Goal: Information Seeking & Learning: Learn about a topic

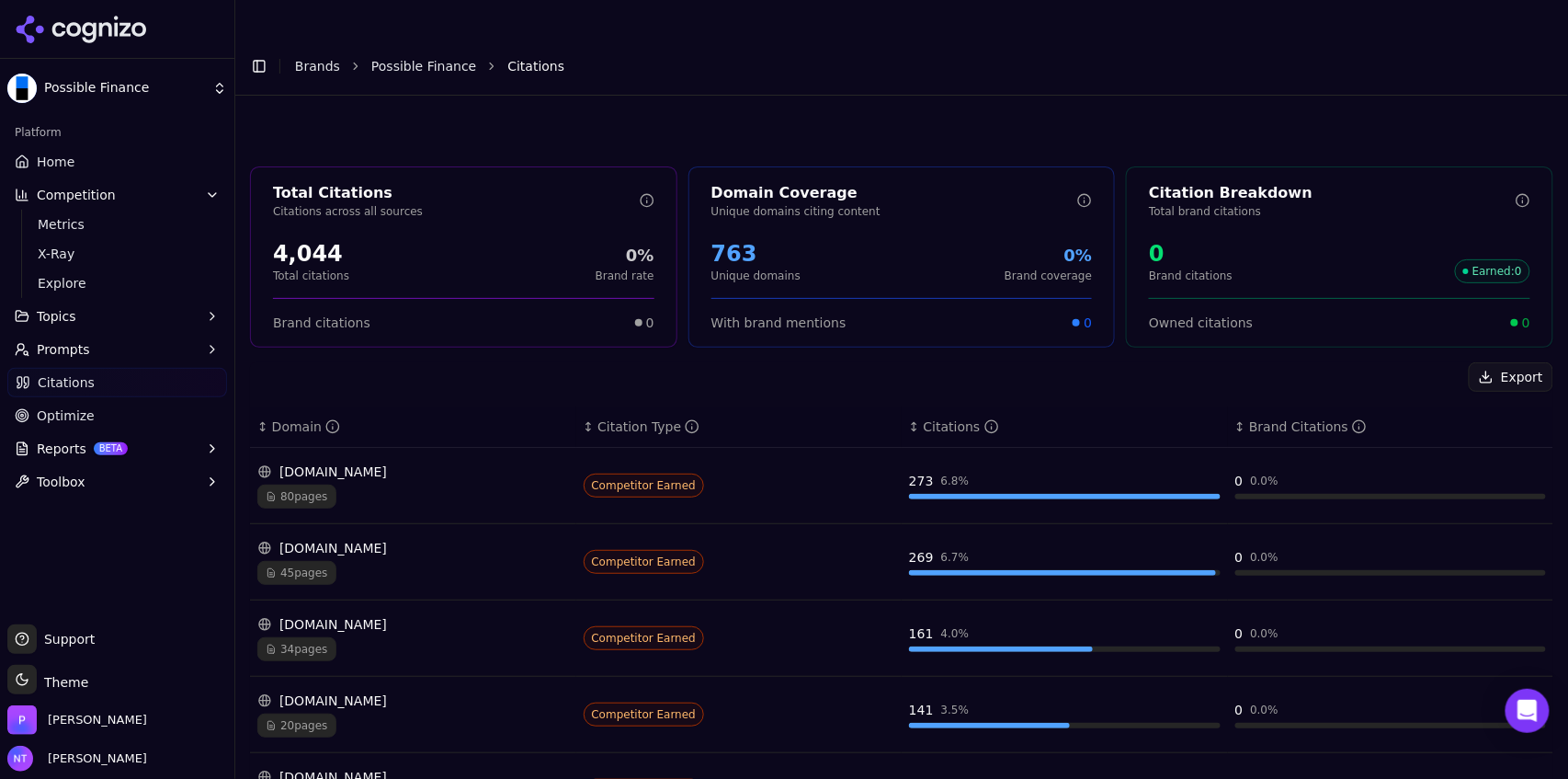
scroll to position [216, 0]
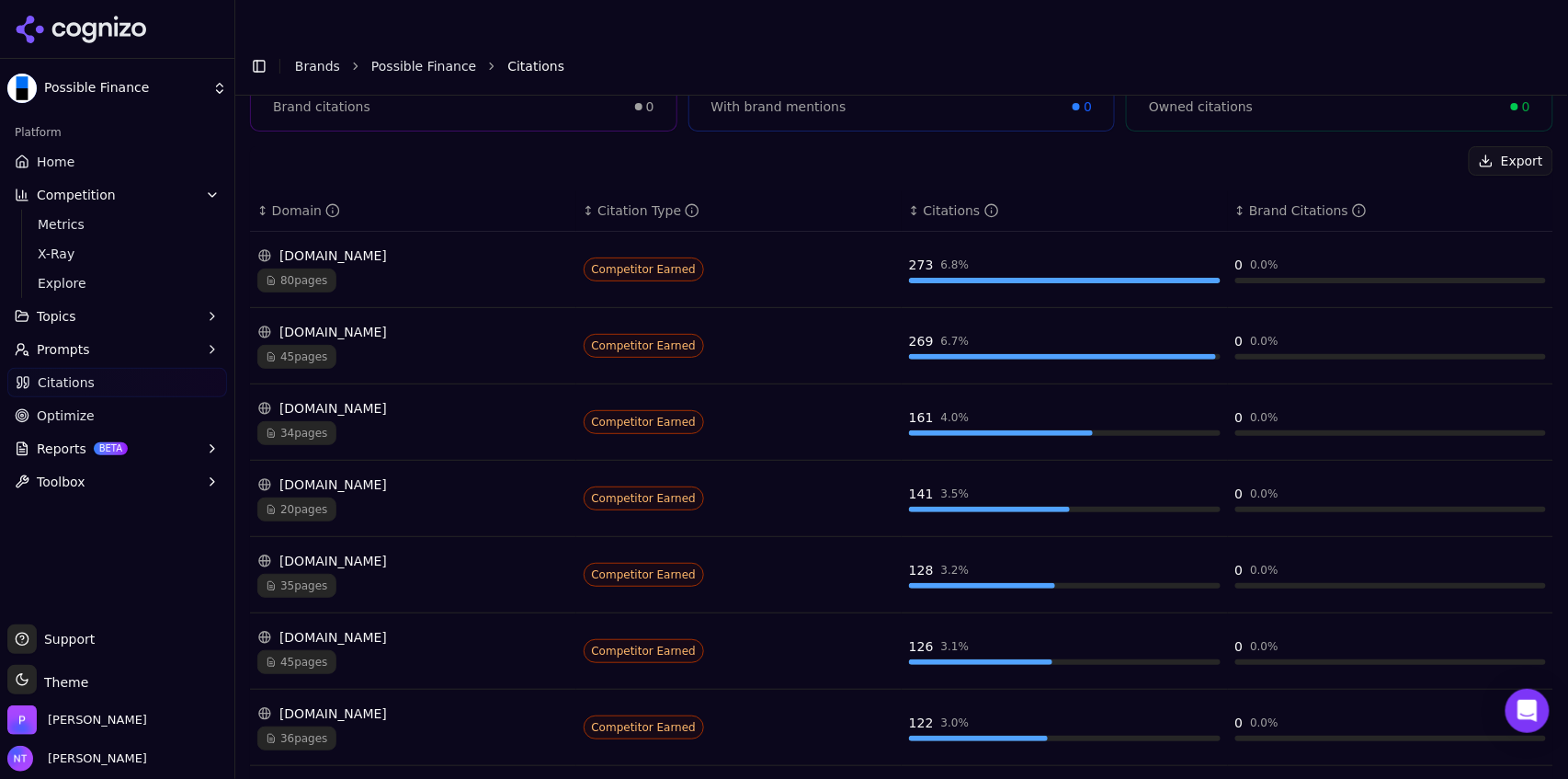
click at [376, 247] on div "[DOMAIN_NAME]" at bounding box center [413, 256] width 311 height 18
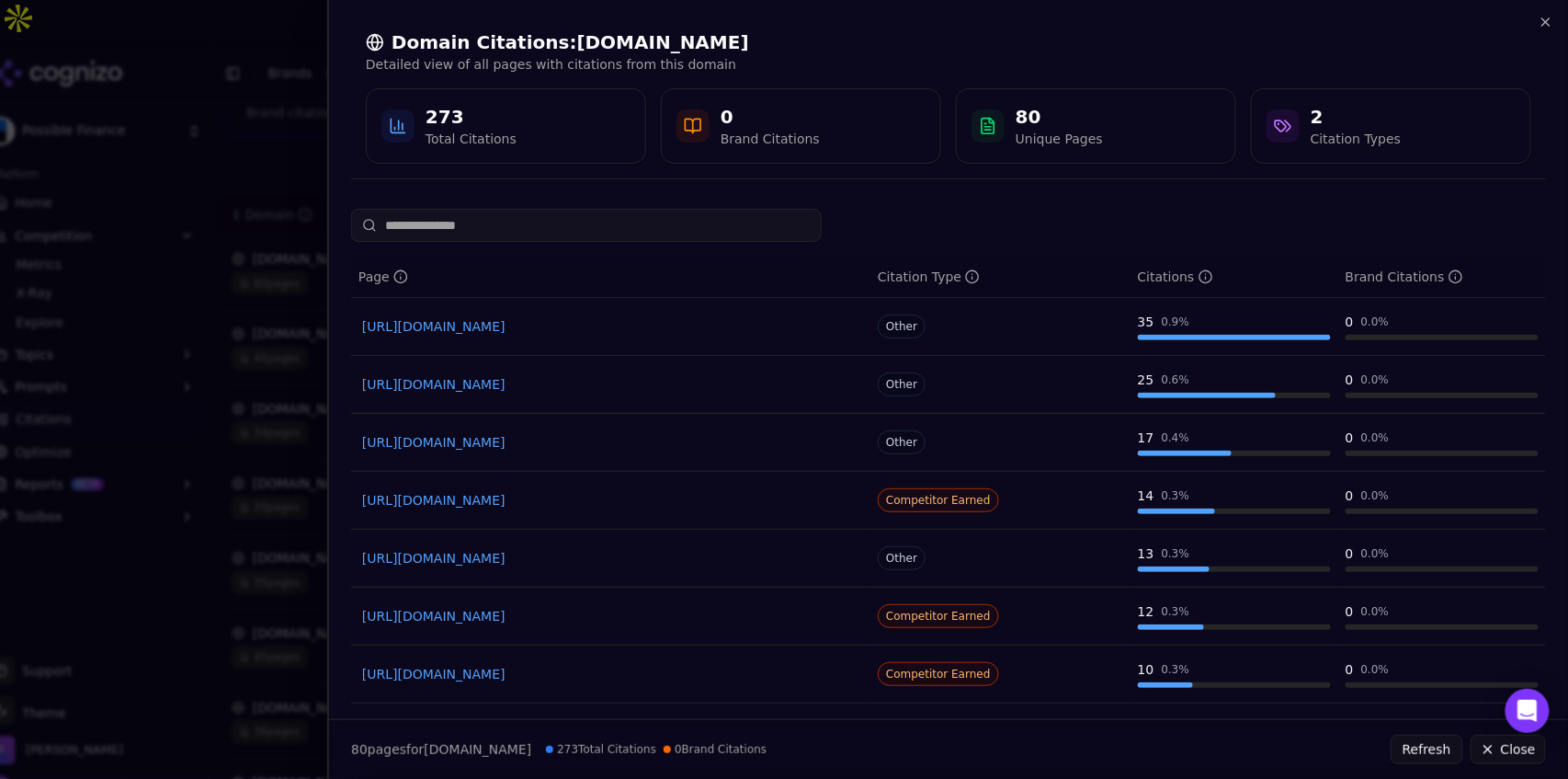
click at [637, 506] on link "[URL][DOMAIN_NAME]" at bounding box center [610, 499] width 497 height 18
click at [1544, 24] on icon "button" at bounding box center [1545, 21] width 7 height 7
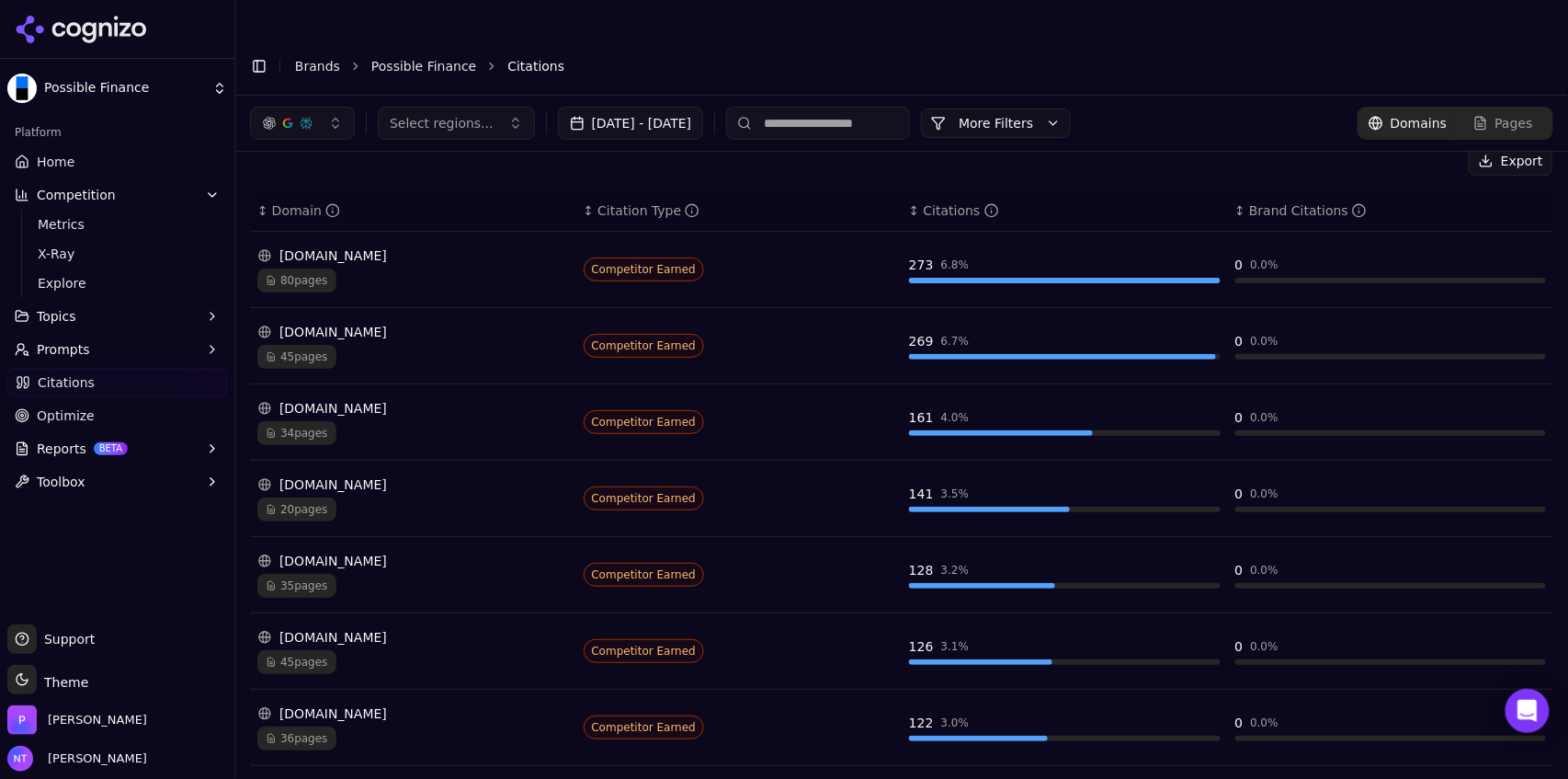
scroll to position [0, 0]
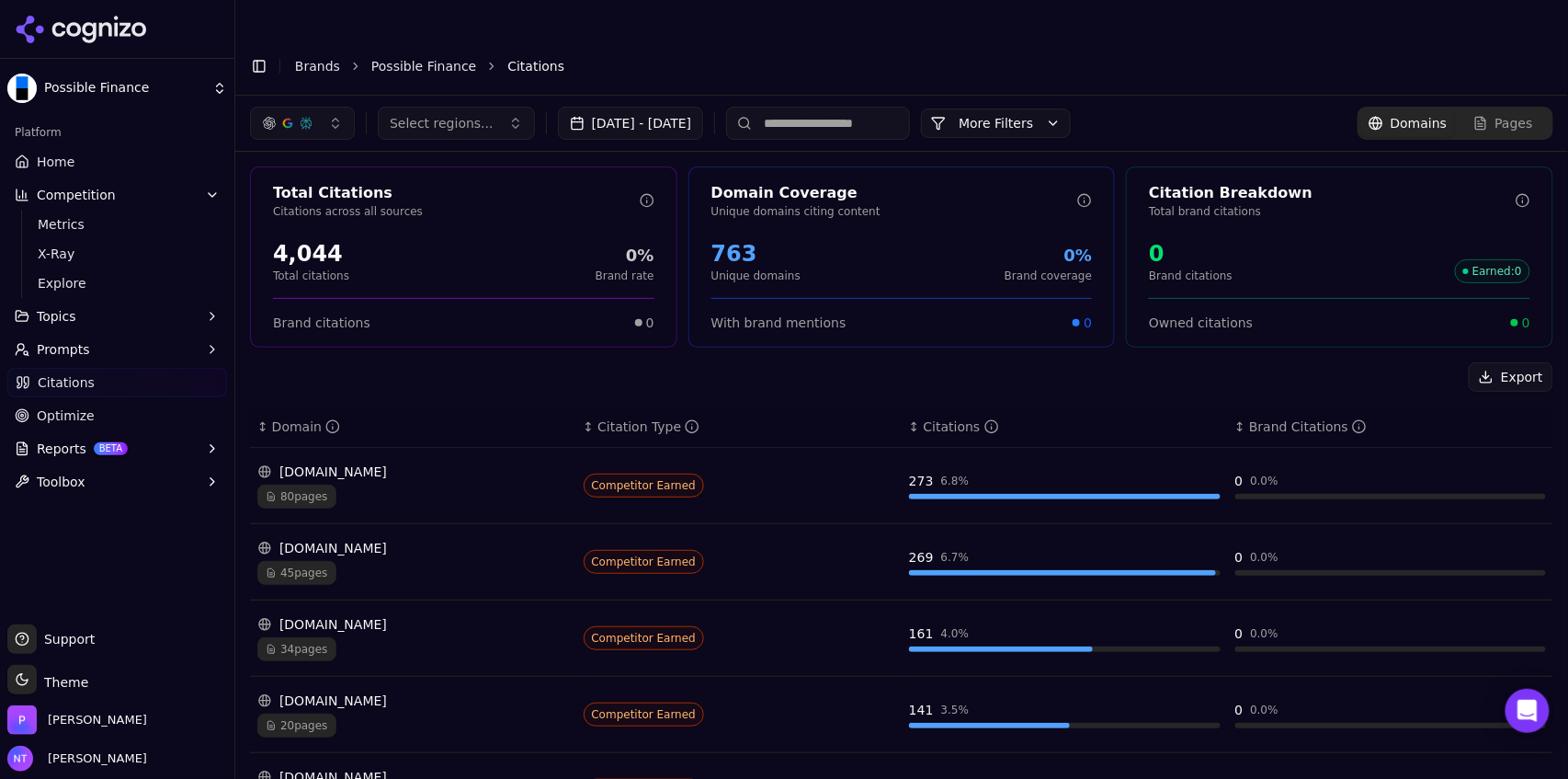
click at [856, 106] on input at bounding box center [817, 122] width 184 height 33
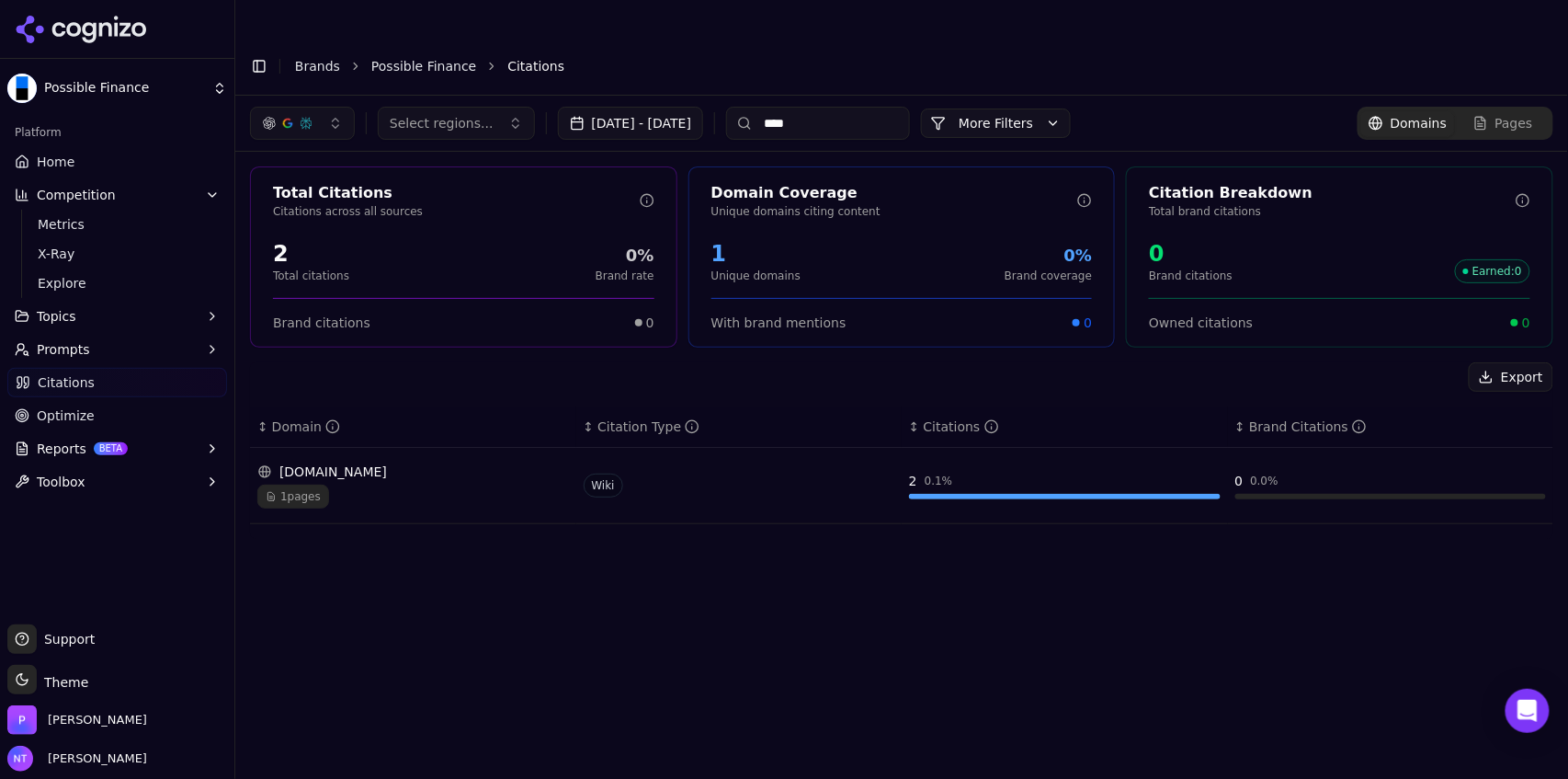
click at [367, 485] on div "1 pages" at bounding box center [413, 496] width 311 height 24
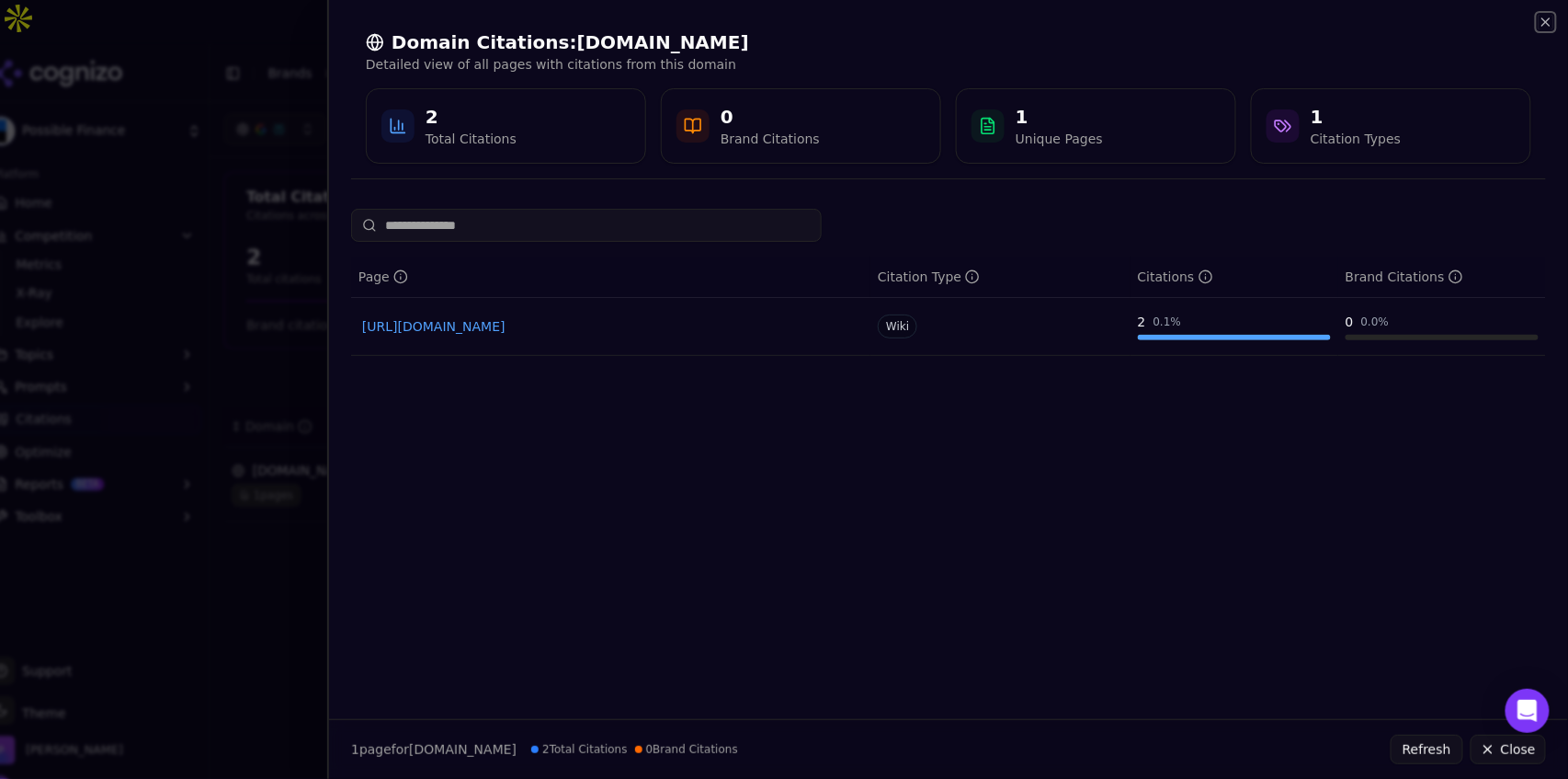
click at [1547, 24] on icon "button" at bounding box center [1545, 21] width 7 height 7
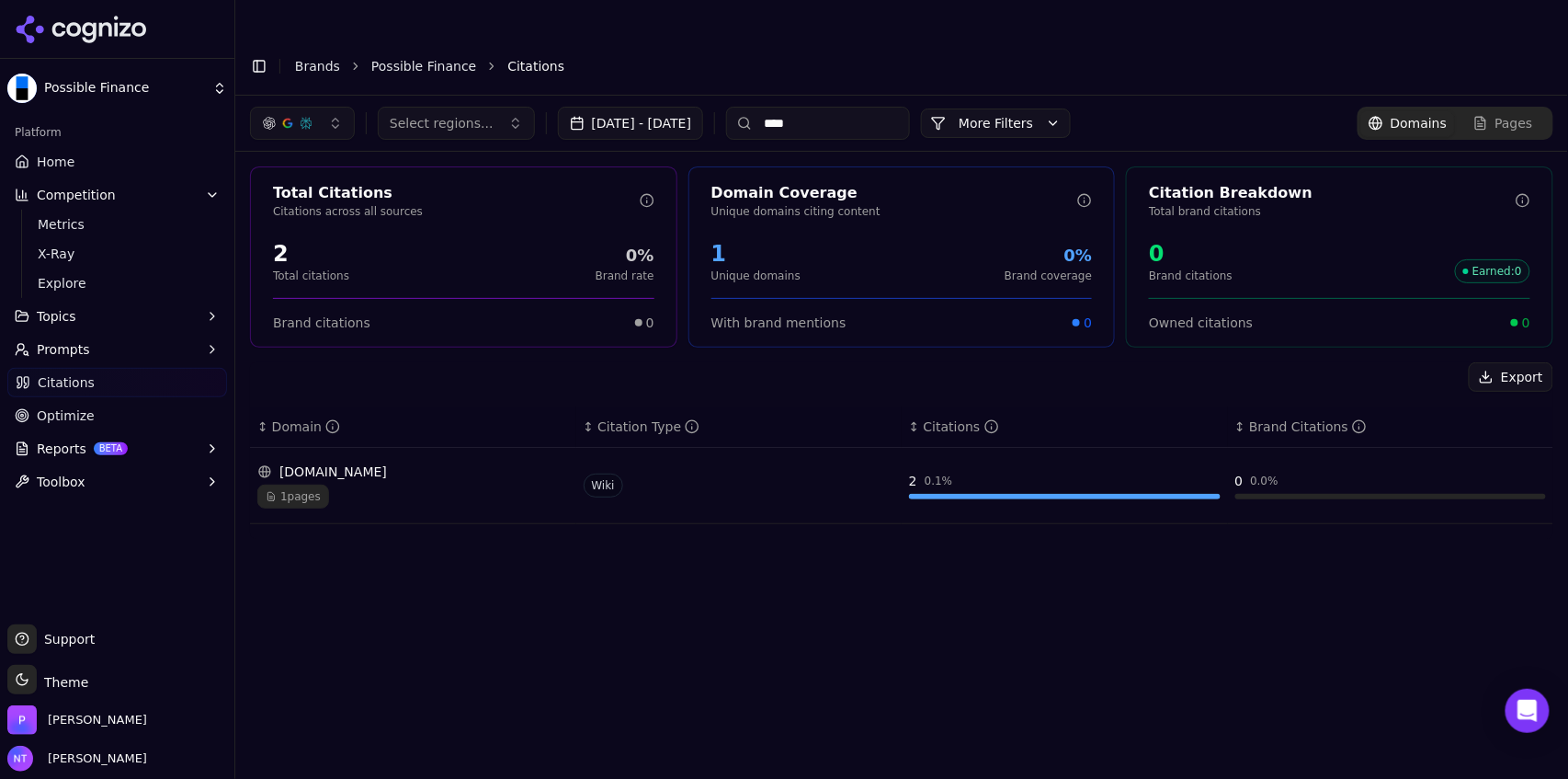
click at [449, 114] on span "Select regions..." at bounding box center [441, 123] width 103 height 18
click at [899, 106] on input "****" at bounding box center [817, 122] width 184 height 33
type input "******"
click at [437, 463] on div "[DOMAIN_NAME]" at bounding box center [413, 472] width 311 height 18
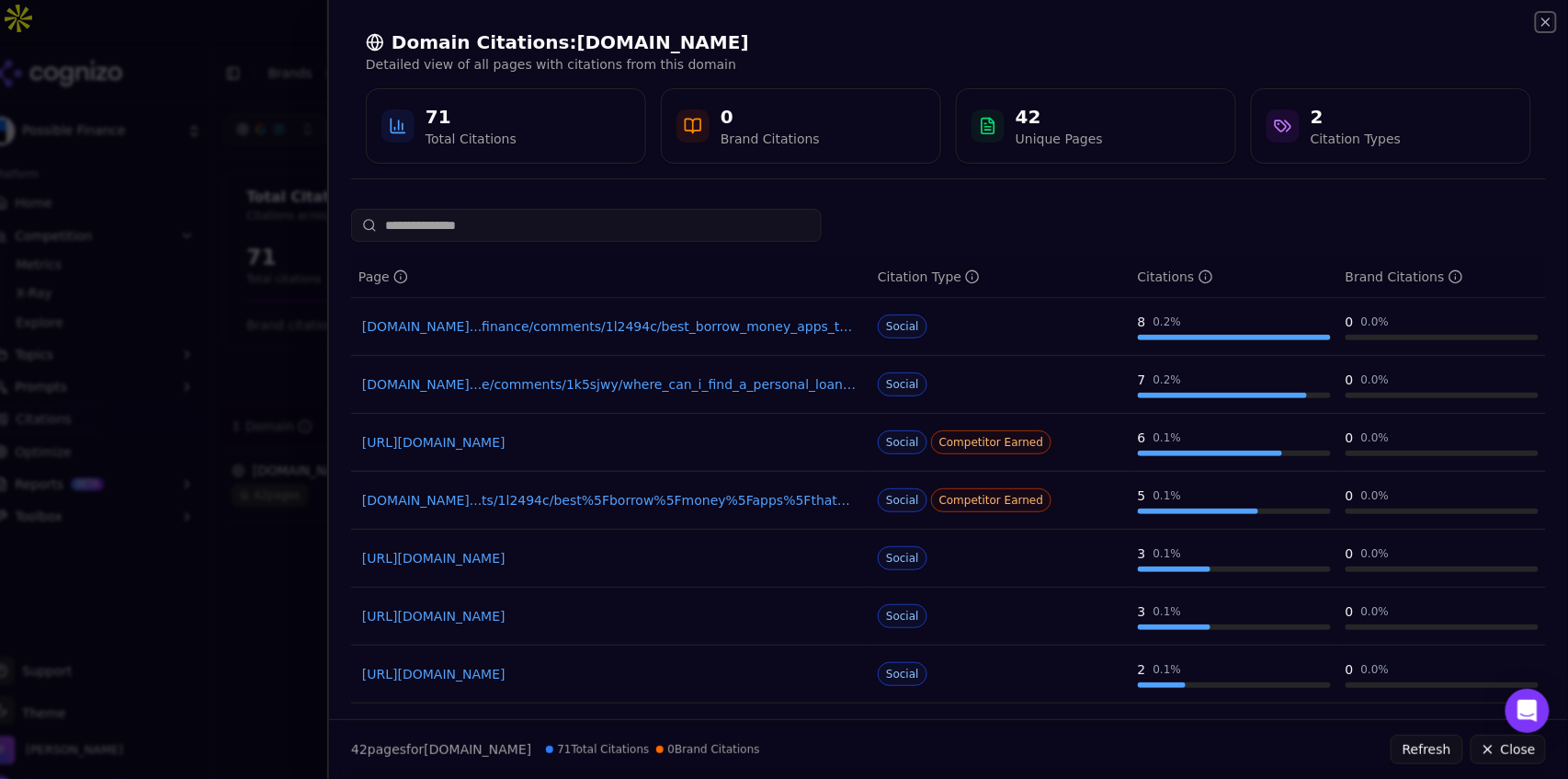
click at [1551, 22] on icon "button" at bounding box center [1545, 22] width 15 height 15
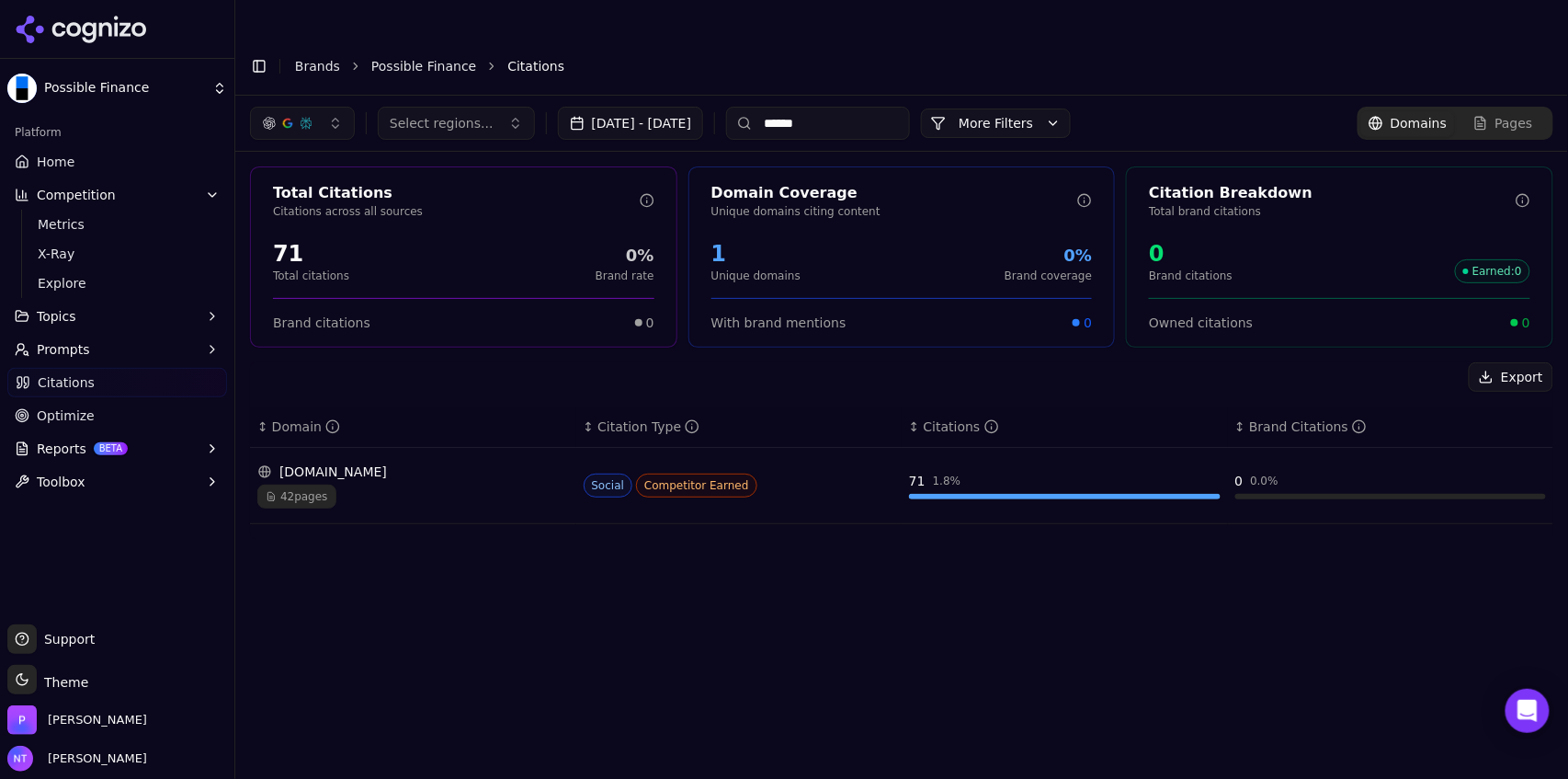
click at [402, 57] on link "Possible Finance" at bounding box center [423, 66] width 104 height 18
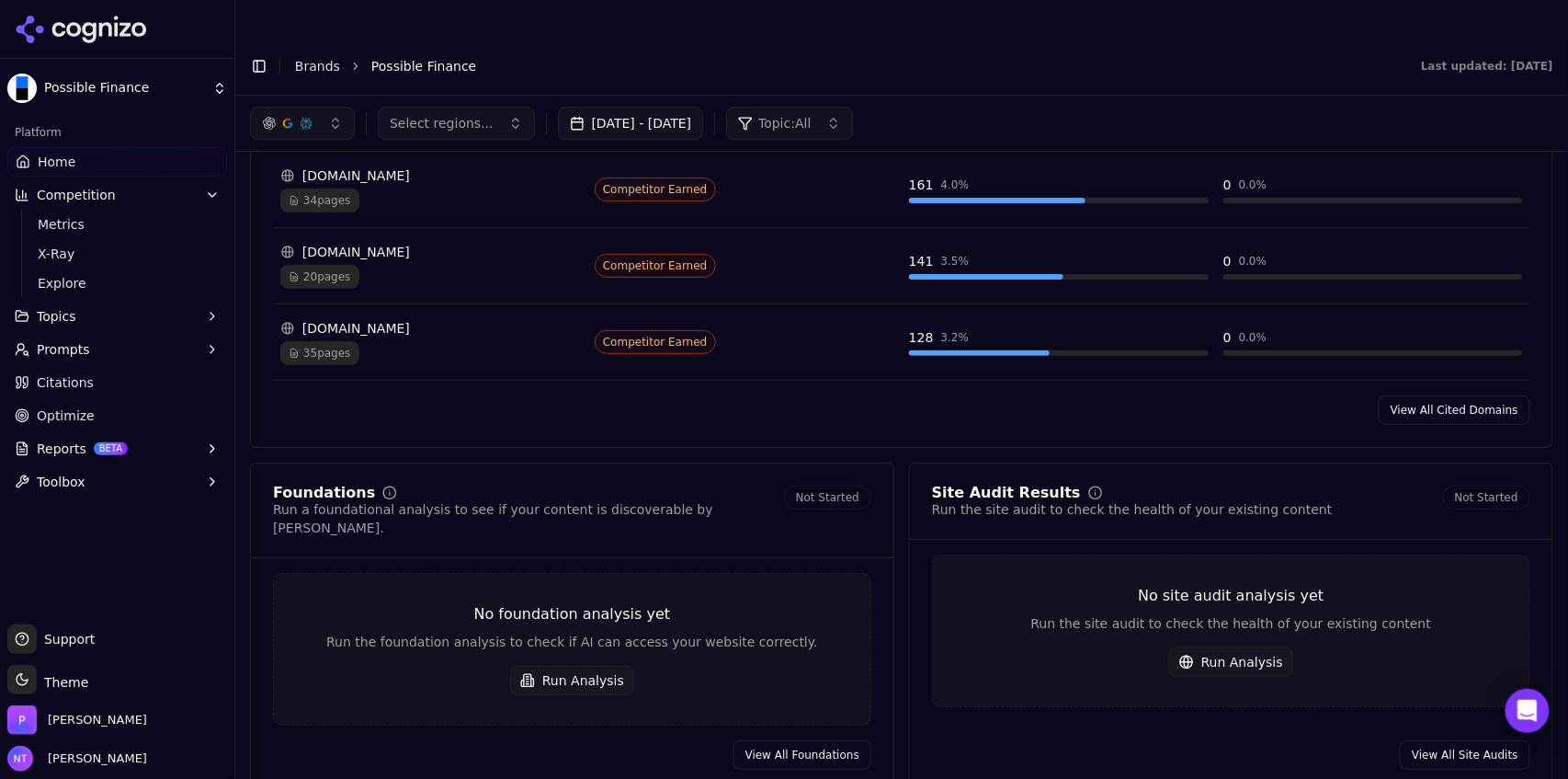
scroll to position [1962, 0]
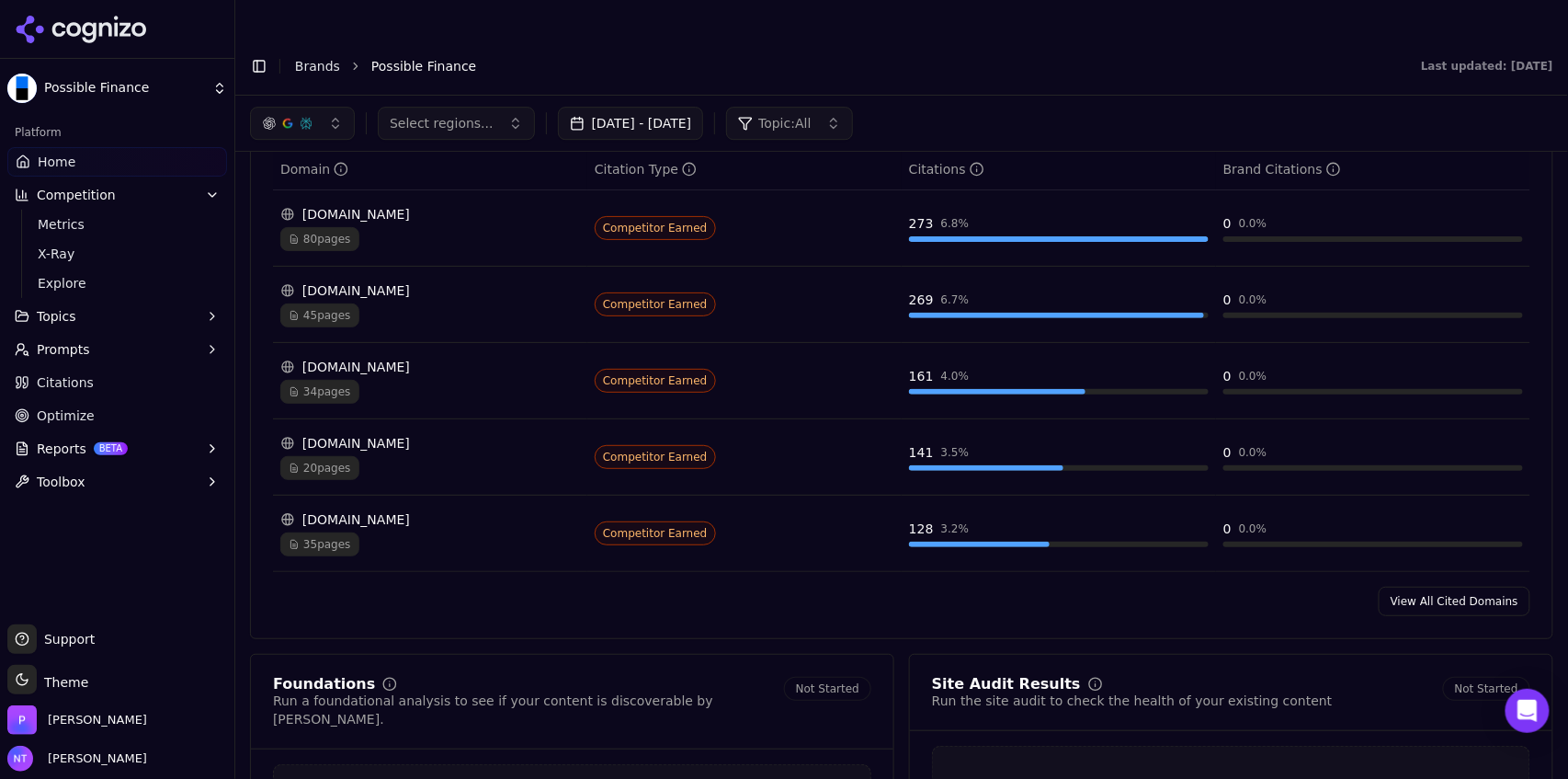
click at [1447, 587] on link "View All Cited Domains" at bounding box center [1454, 602] width 151 height 30
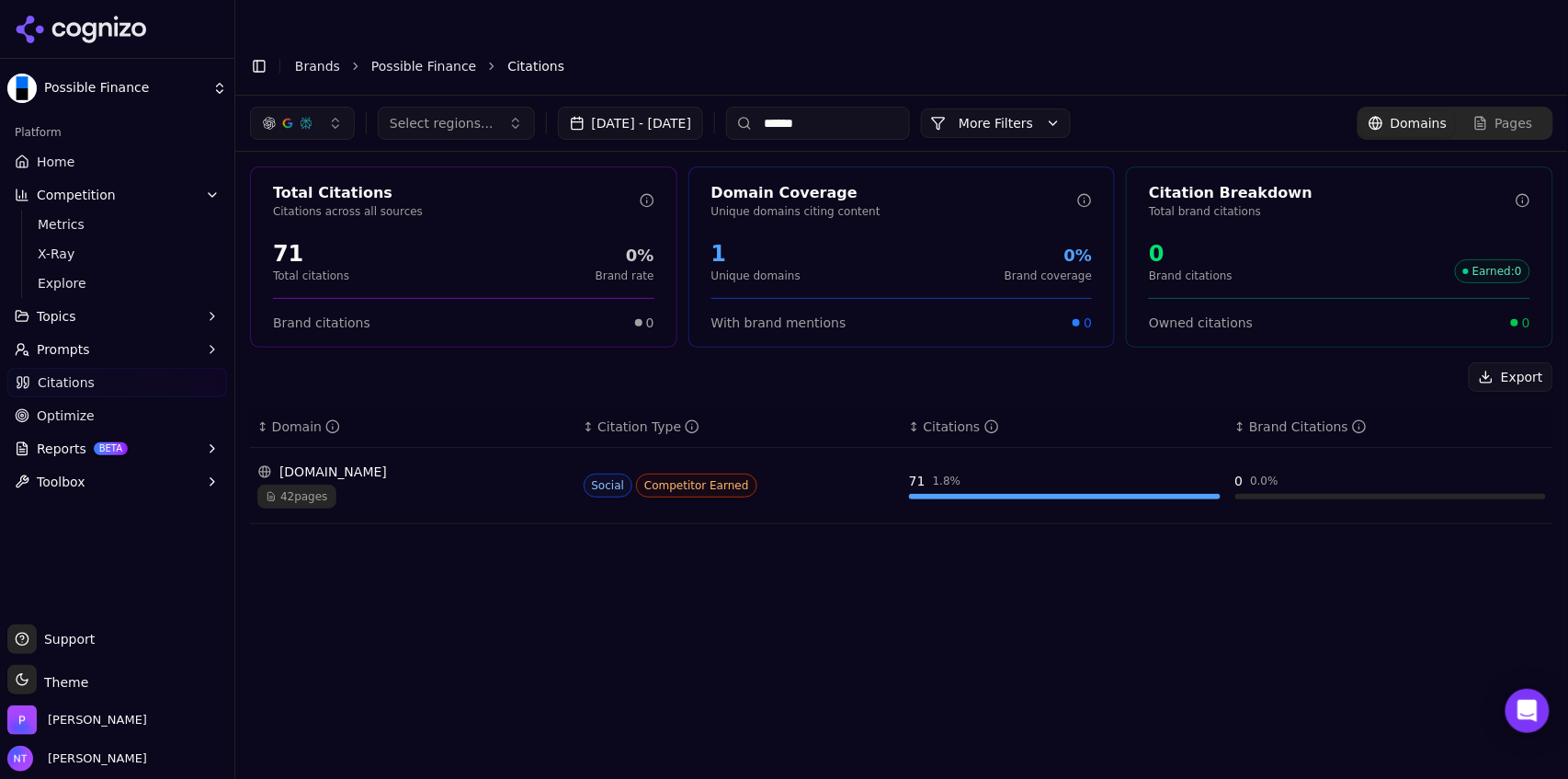
click at [401, 485] on div "42 pages" at bounding box center [413, 496] width 311 height 24
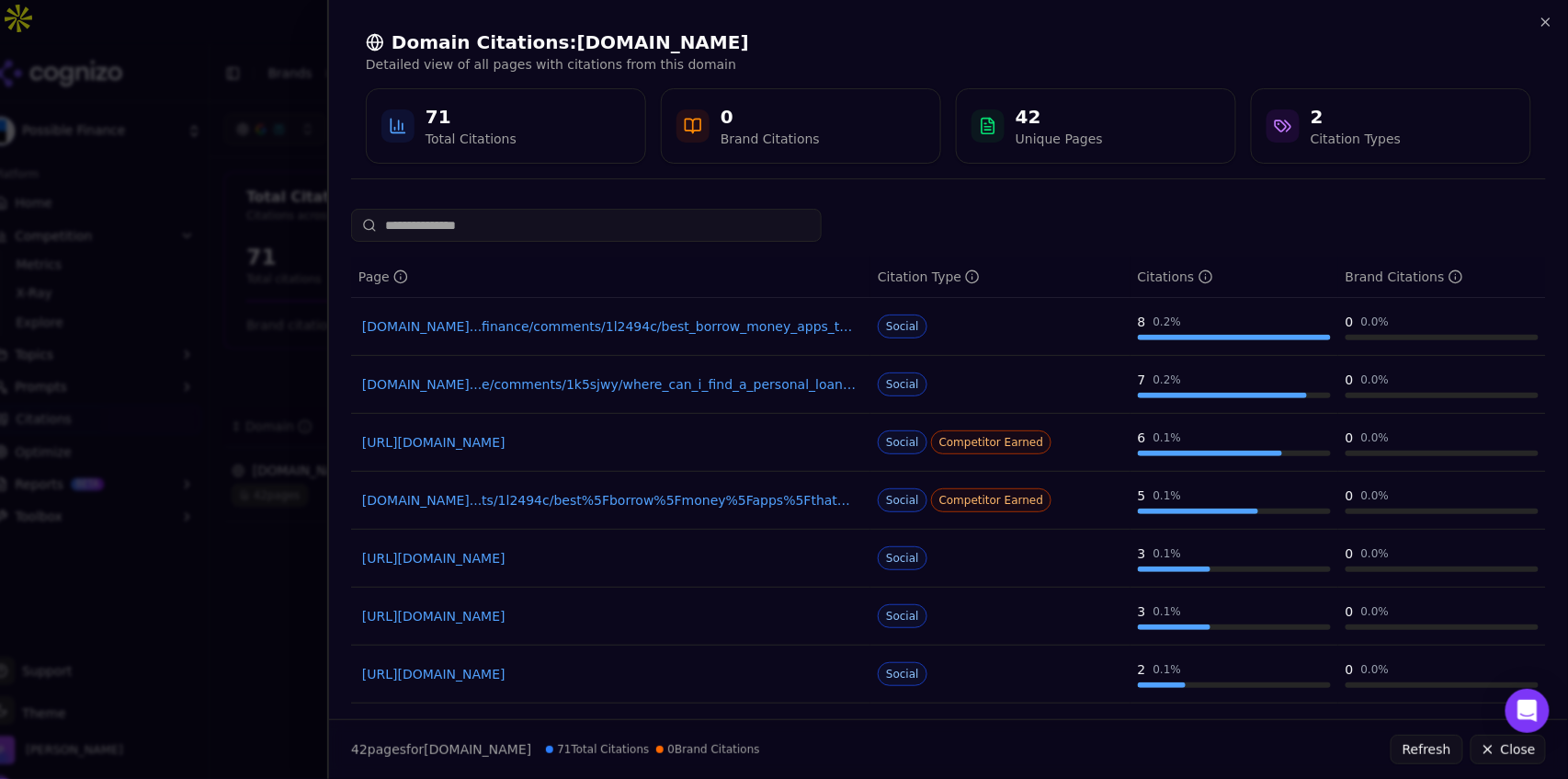
click at [647, 332] on link "[DOMAIN_NAME]...finance/comments/1l2494c/best_borrow_money_apps_that_lend_you_m…" at bounding box center [610, 326] width 497 height 18
click at [1544, 20] on icon "button" at bounding box center [1545, 22] width 15 height 15
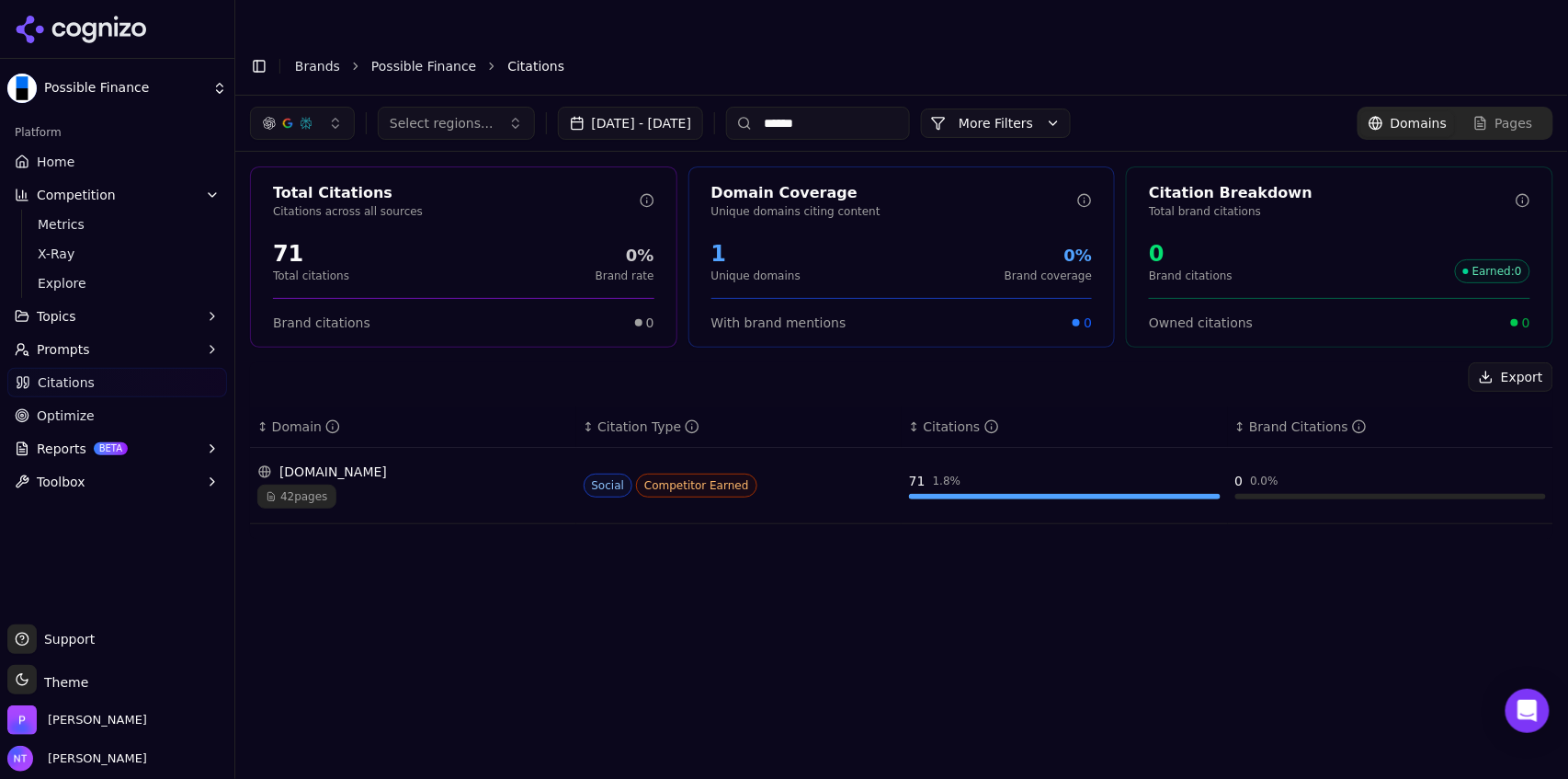
click at [889, 106] on input "******" at bounding box center [817, 122] width 184 height 33
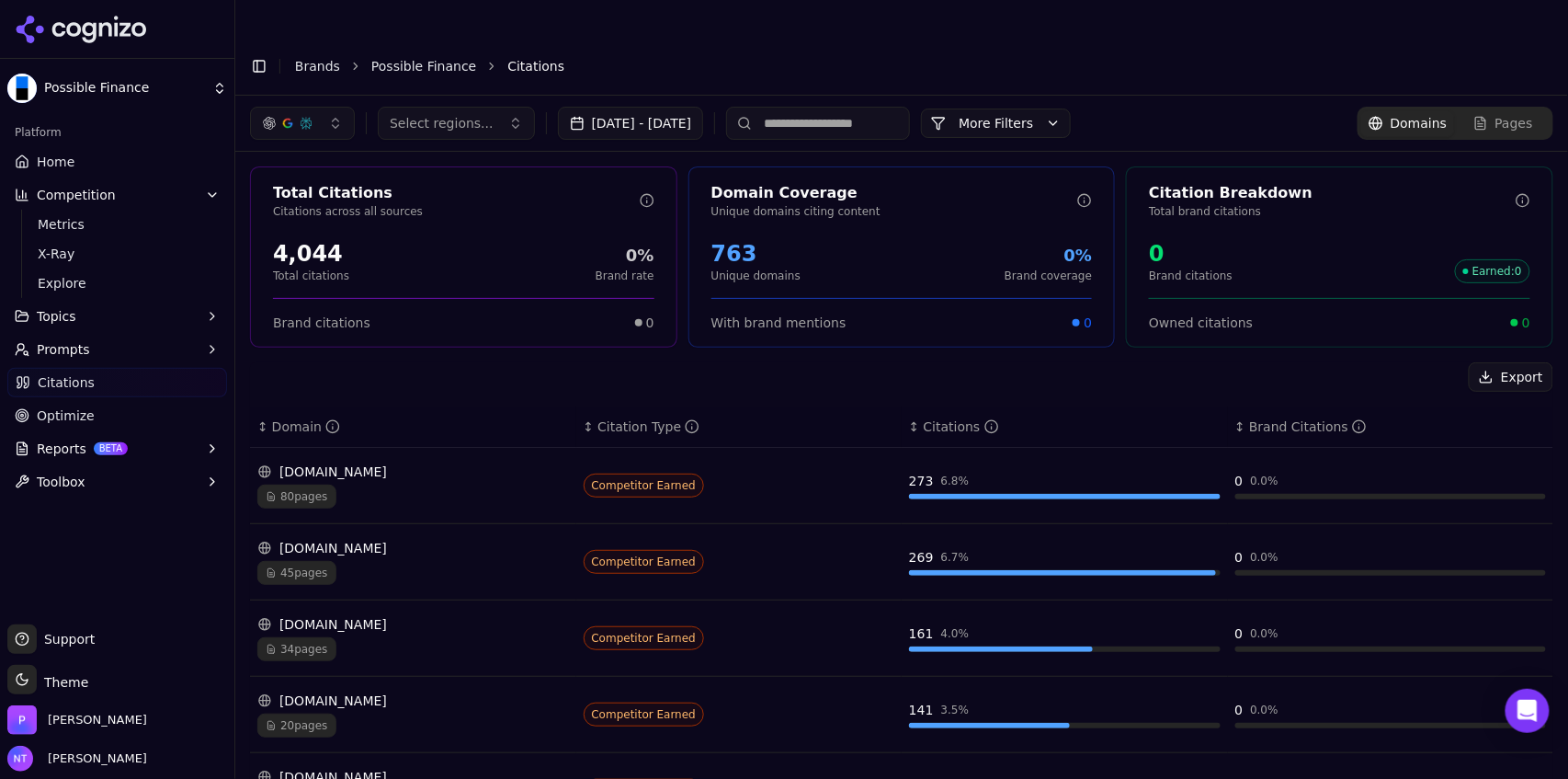
click at [1485, 114] on div "Pages" at bounding box center [1502, 123] width 60 height 18
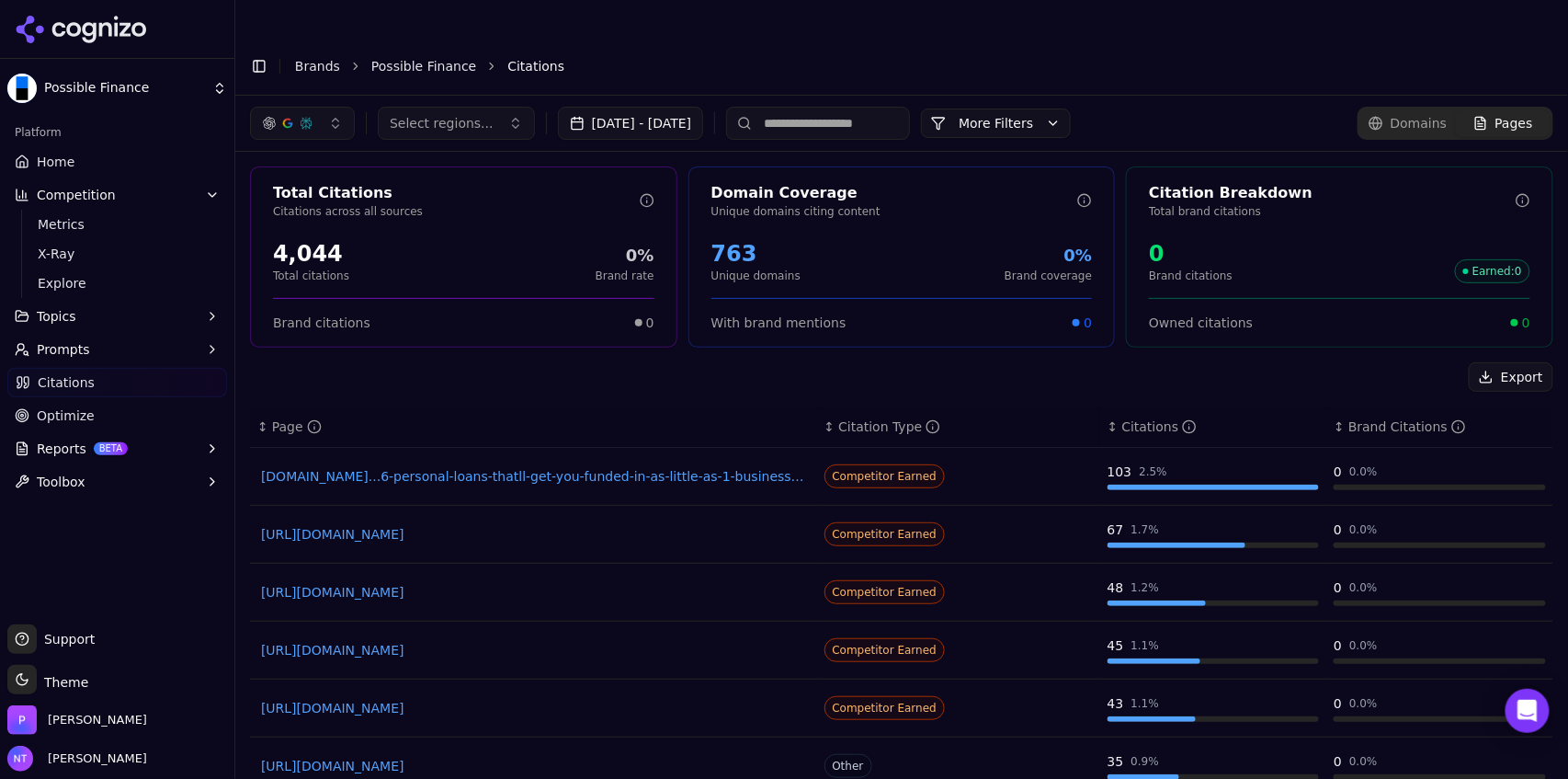
click at [566, 467] on link "[DOMAIN_NAME]...6-personal-loans-thatll-get-you-funded-in-as-little-as-1-busine…" at bounding box center [533, 476] width 545 height 18
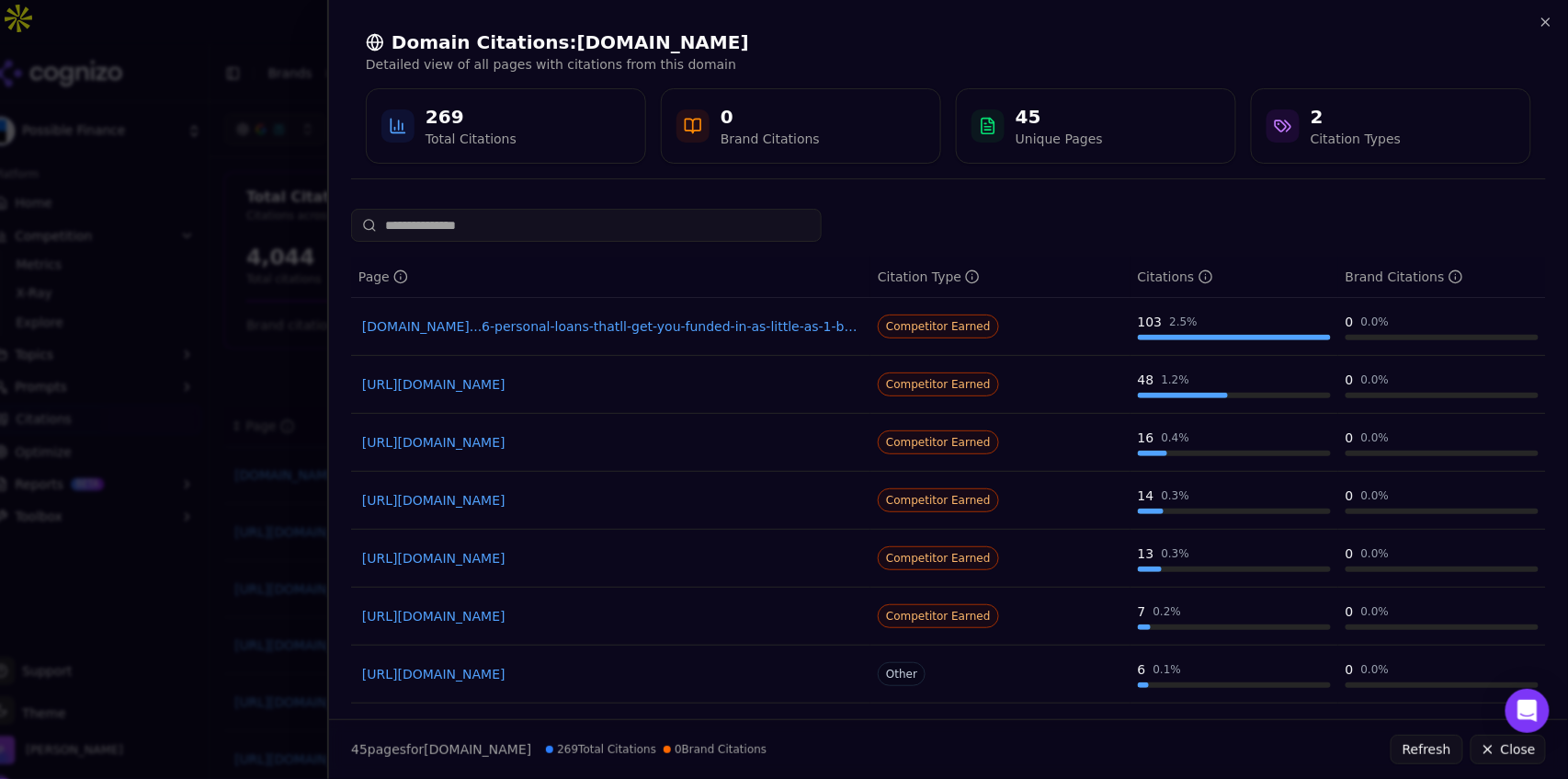
click at [1561, 29] on div "Domain Citations: [DOMAIN_NAME] Detailed view of all pages with citations from …" at bounding box center [949, 97] width 1239 height 194
click at [1548, 24] on icon "button" at bounding box center [1545, 21] width 7 height 7
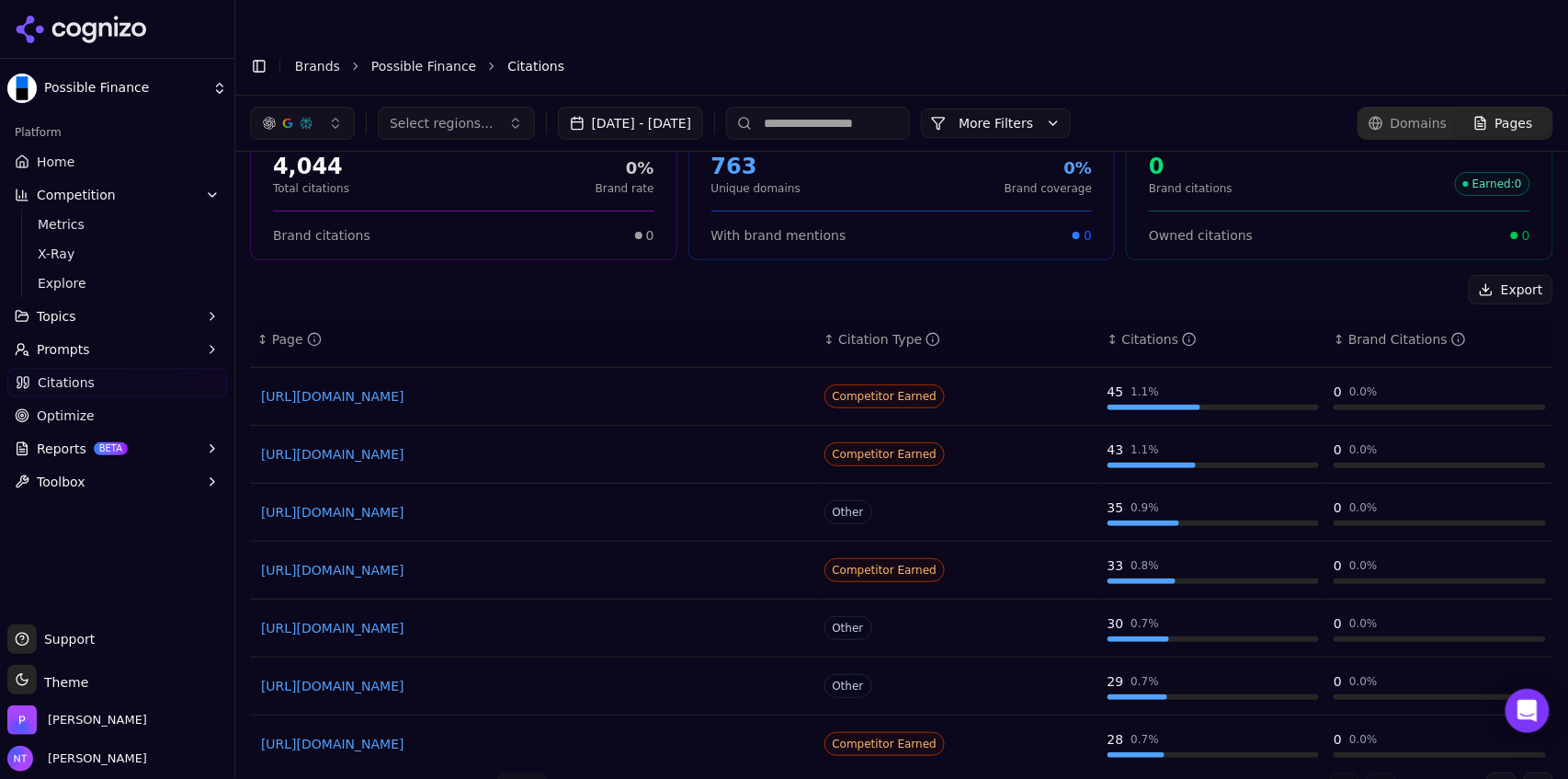
scroll to position [175, 0]
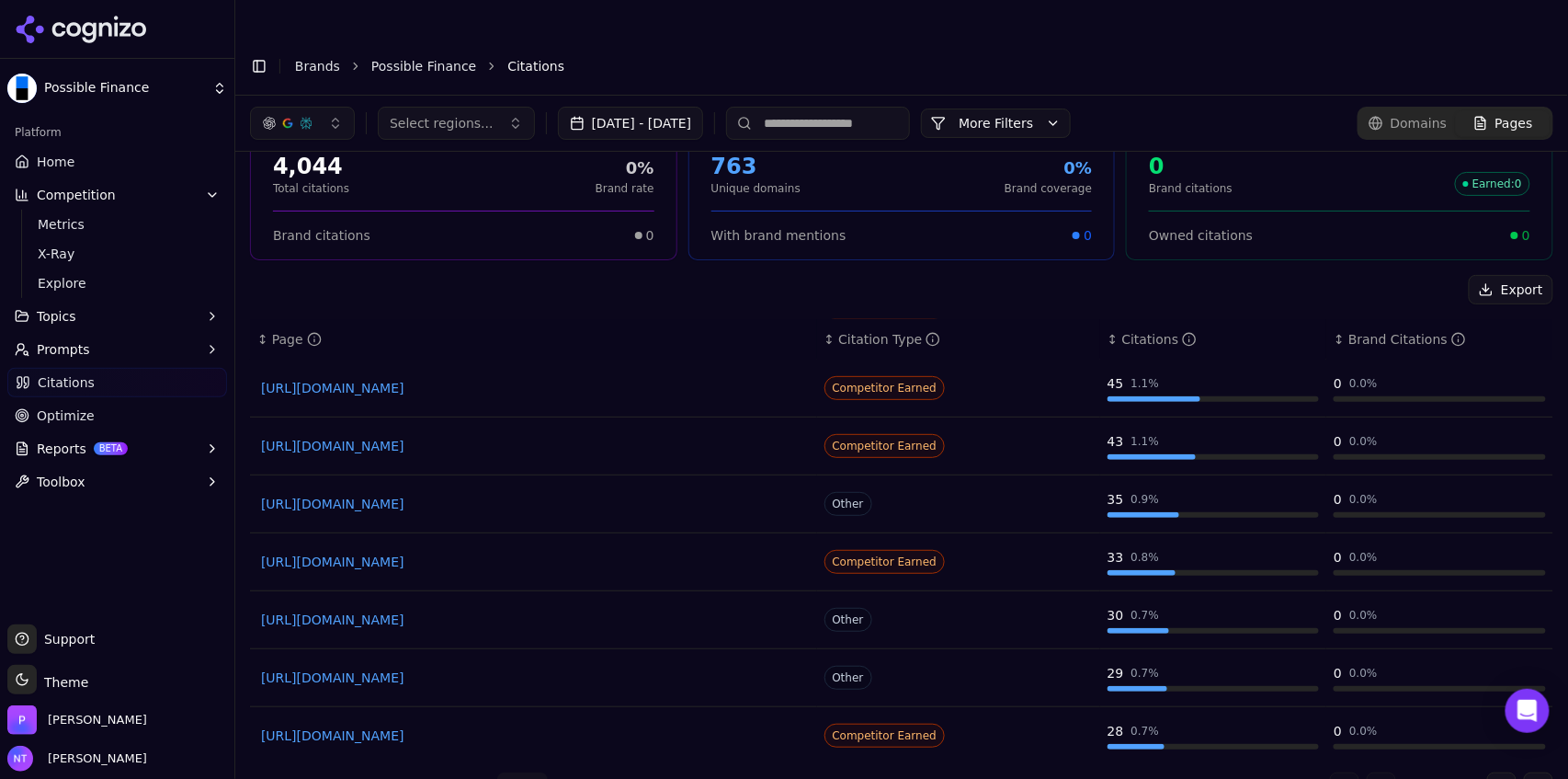
click at [694, 552] on link "[URL][DOMAIN_NAME]" at bounding box center [533, 561] width 545 height 18
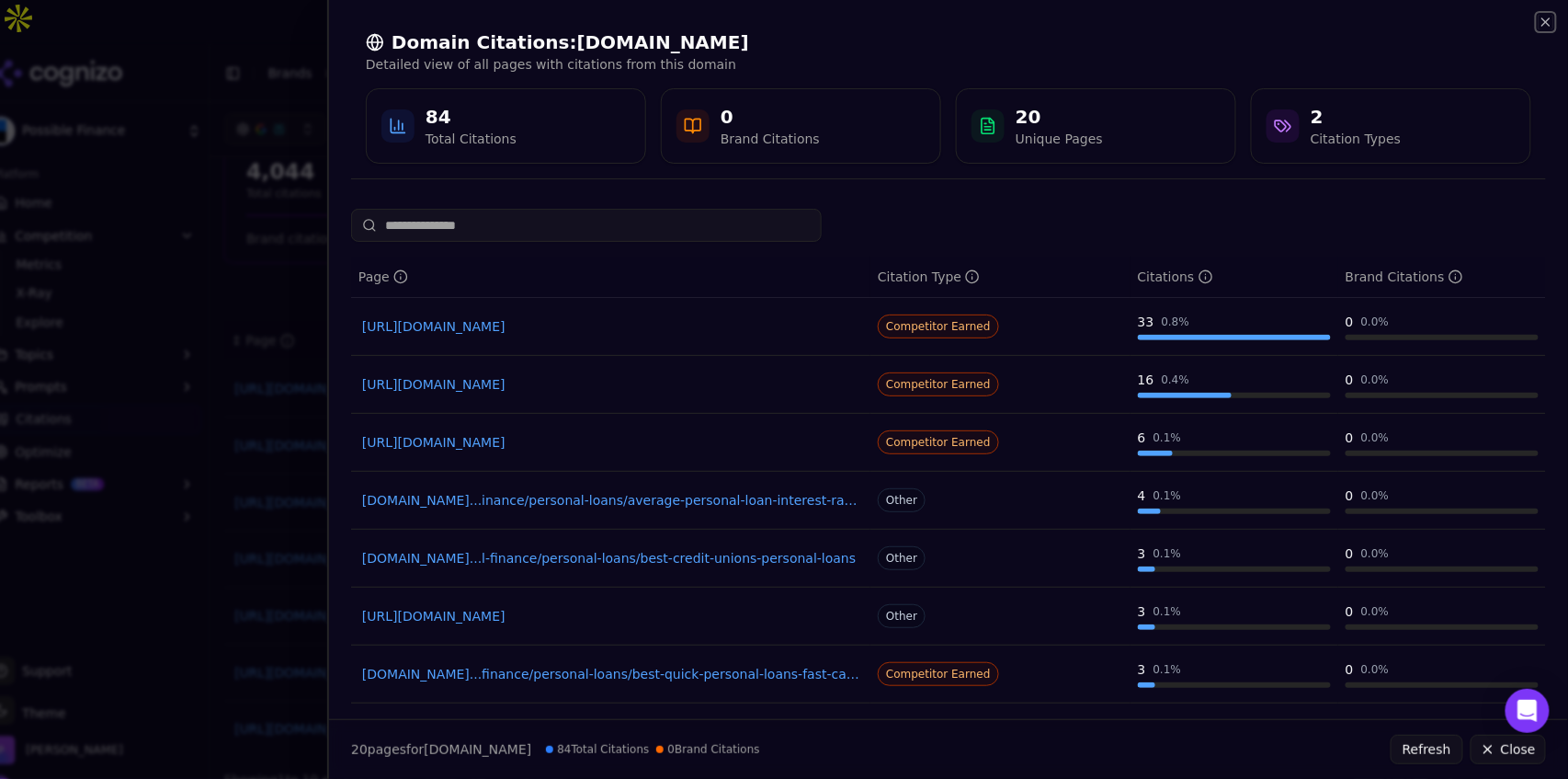
click at [1544, 26] on icon "button" at bounding box center [1545, 22] width 15 height 15
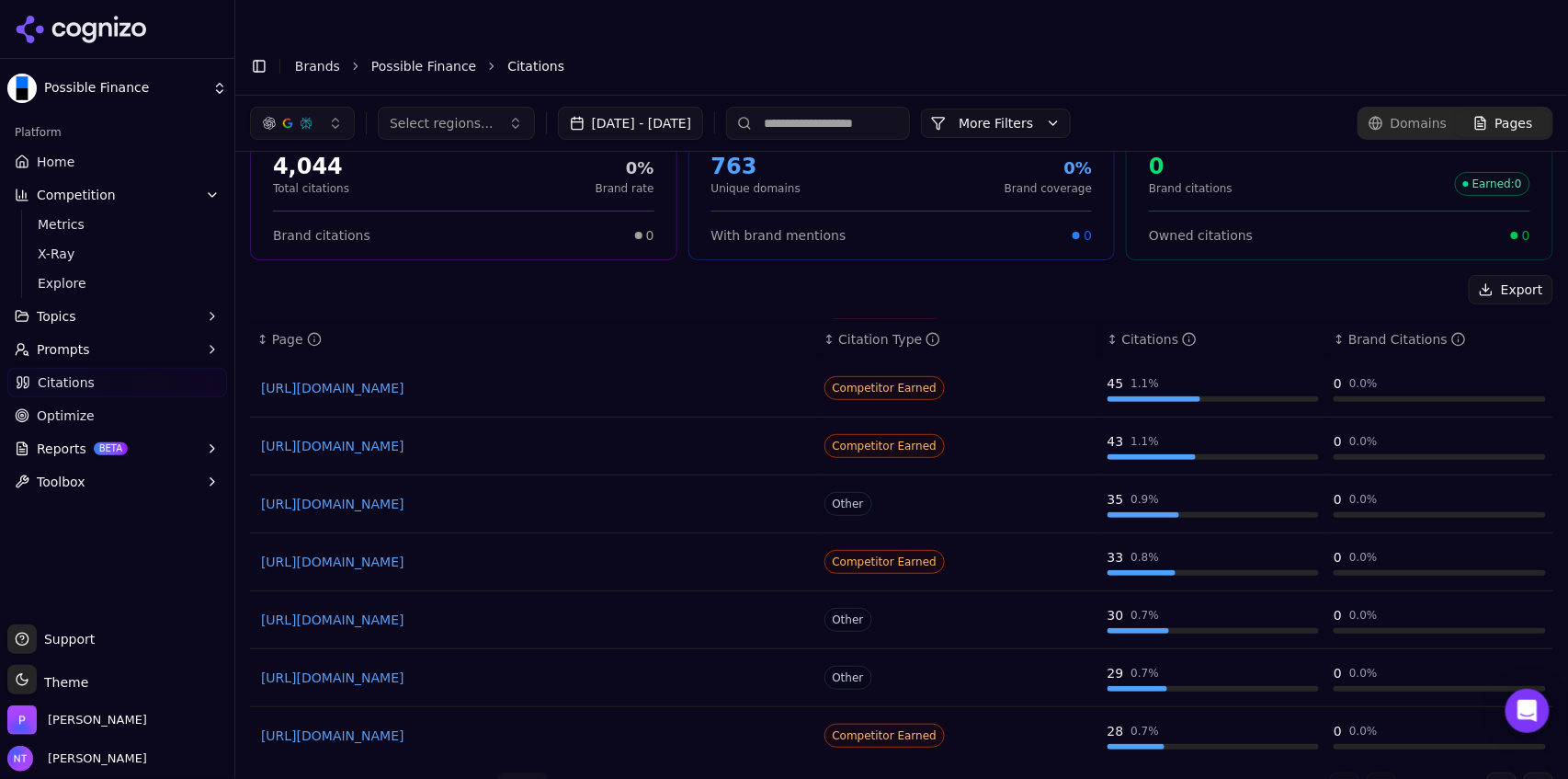
click at [867, 106] on input at bounding box center [817, 122] width 184 height 33
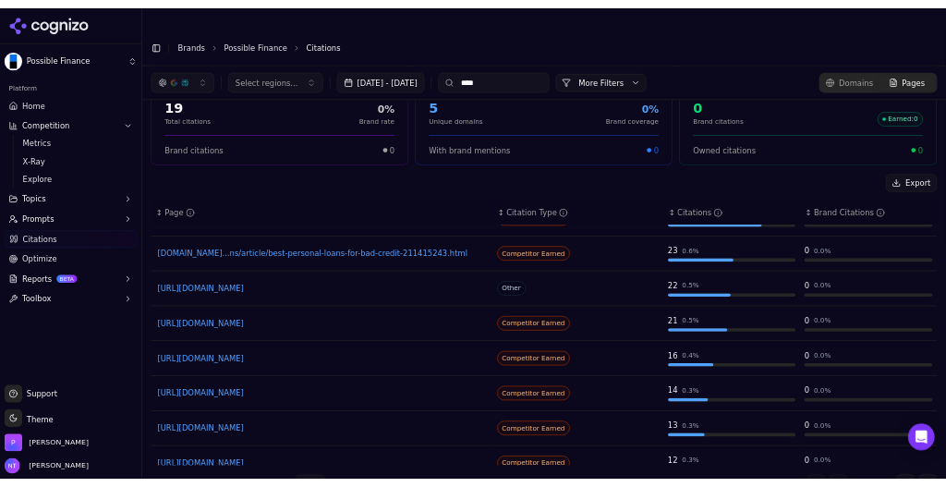
scroll to position [181, 0]
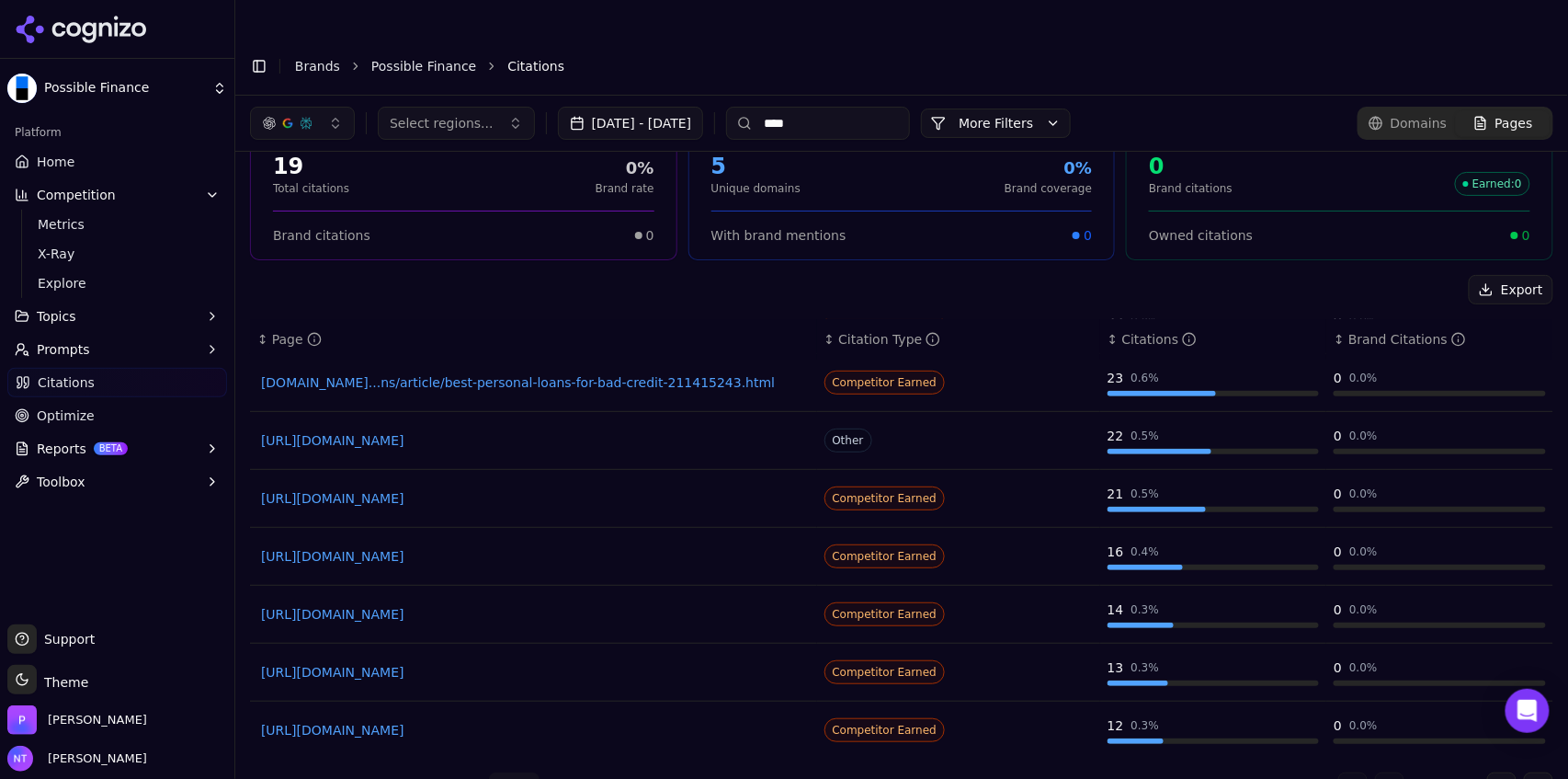
click at [504, 721] on link "[URL][DOMAIN_NAME]" at bounding box center [533, 730] width 545 height 18
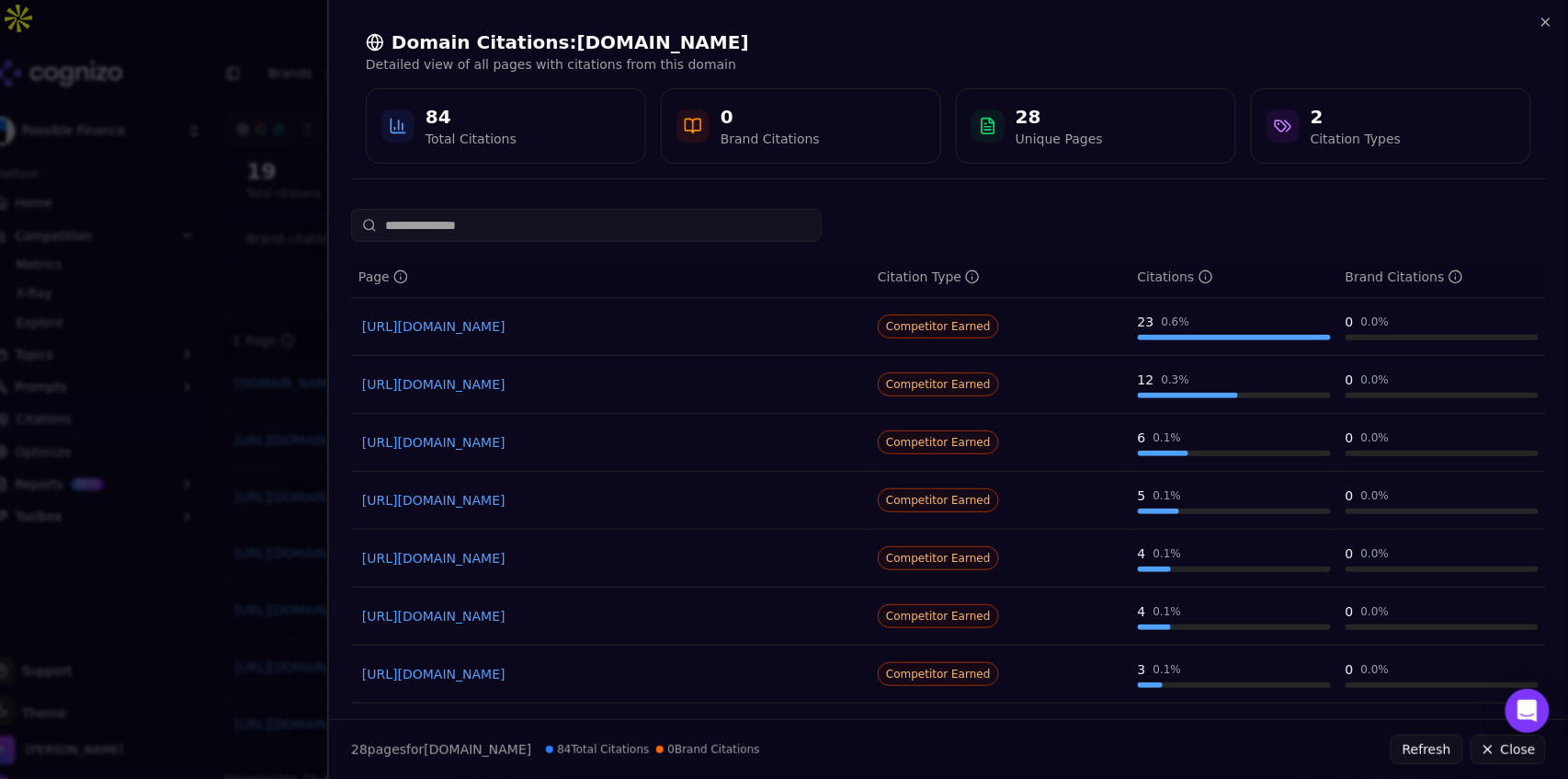
click at [1555, 24] on div "Domain Citations: [DOMAIN_NAME] Detailed view of all pages with citations from …" at bounding box center [949, 97] width 1239 height 194
click at [1547, 24] on icon "button" at bounding box center [1545, 21] width 7 height 7
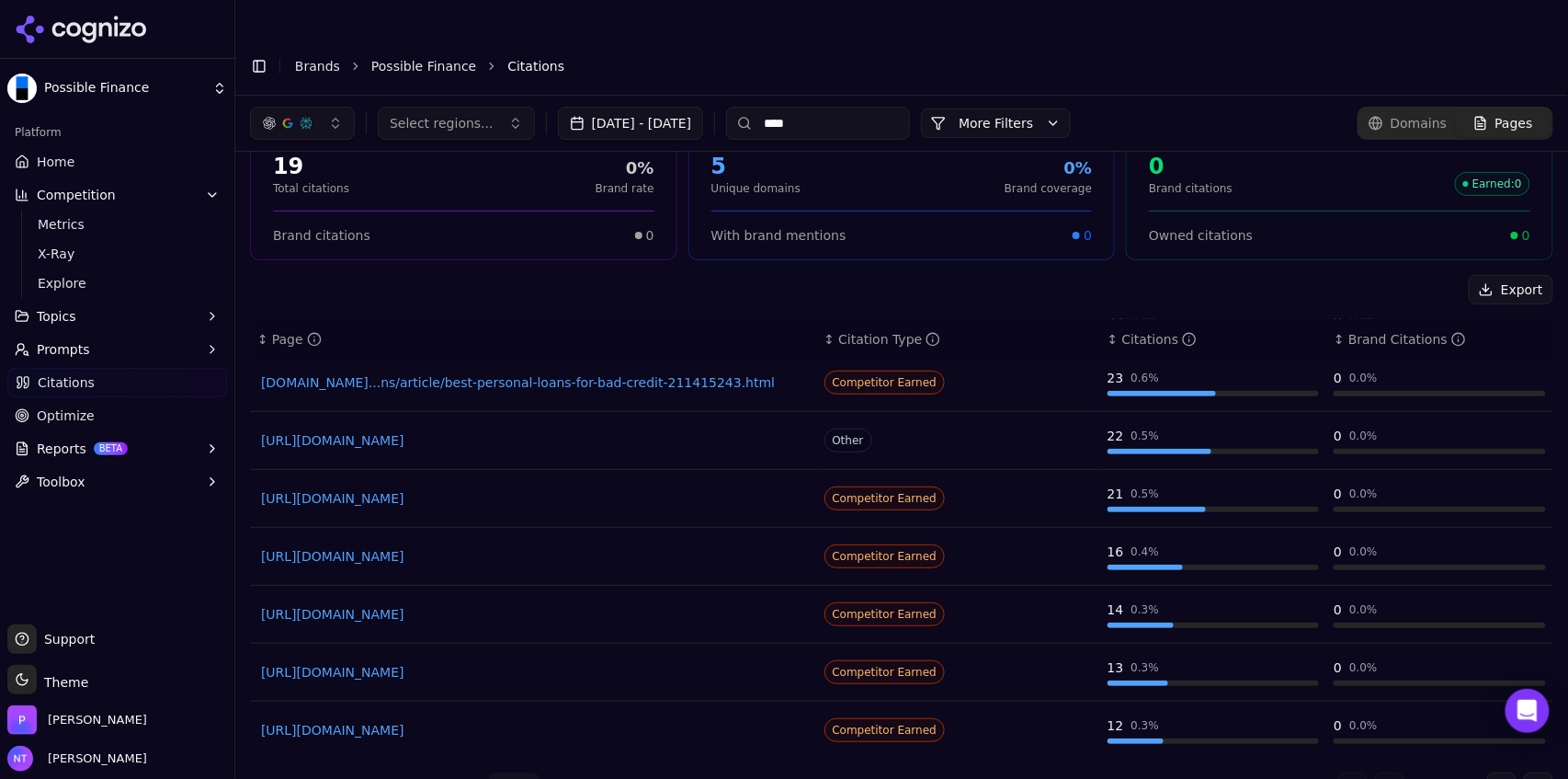
click at [858, 106] on input "****" at bounding box center [817, 122] width 184 height 33
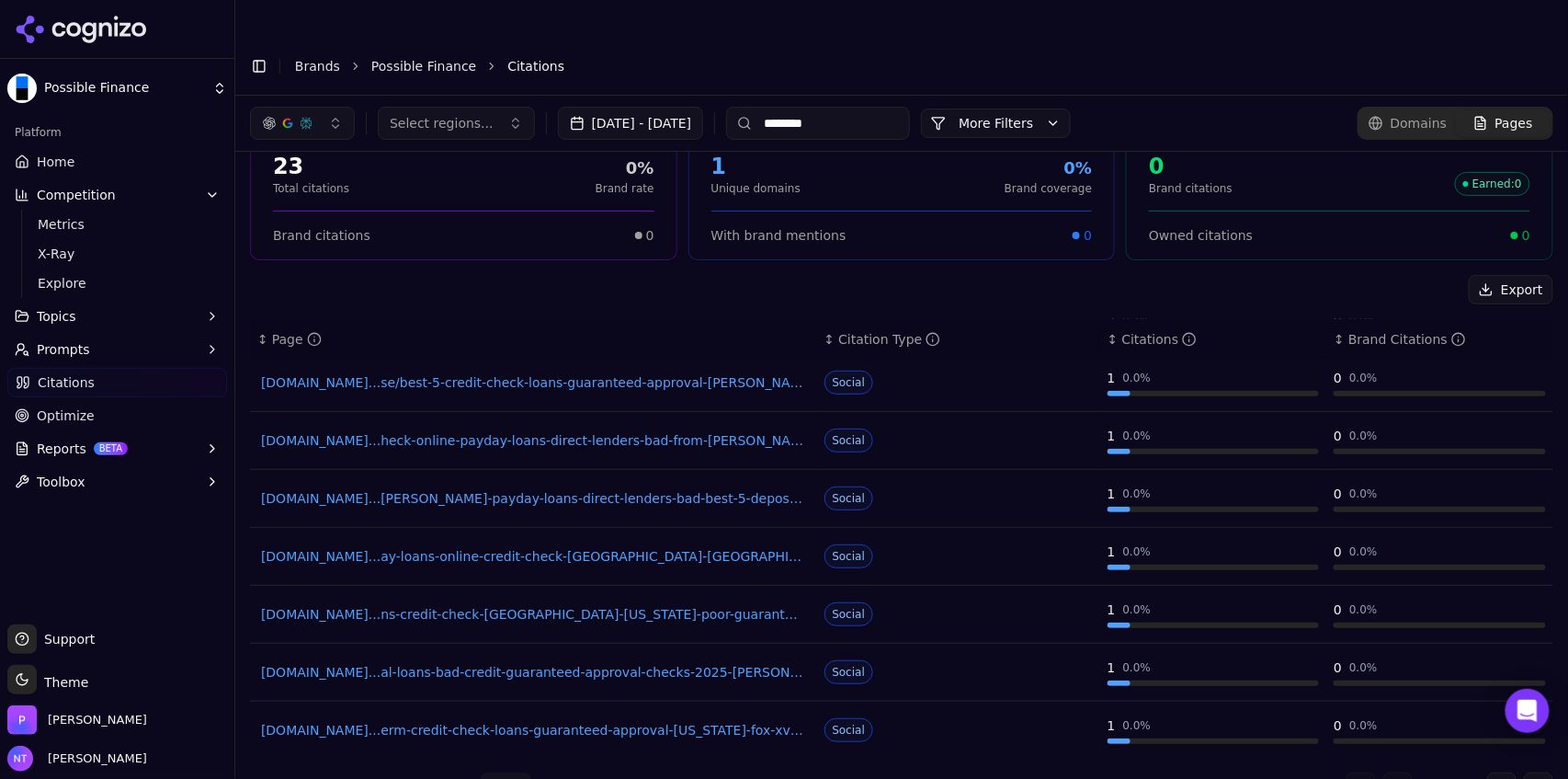
type input "********"
click at [545, 373] on link "[DOMAIN_NAME]...se/best-5-credit-check-loans-guaranteed-approval-[PERSON_NAME]-…" at bounding box center [533, 382] width 545 height 18
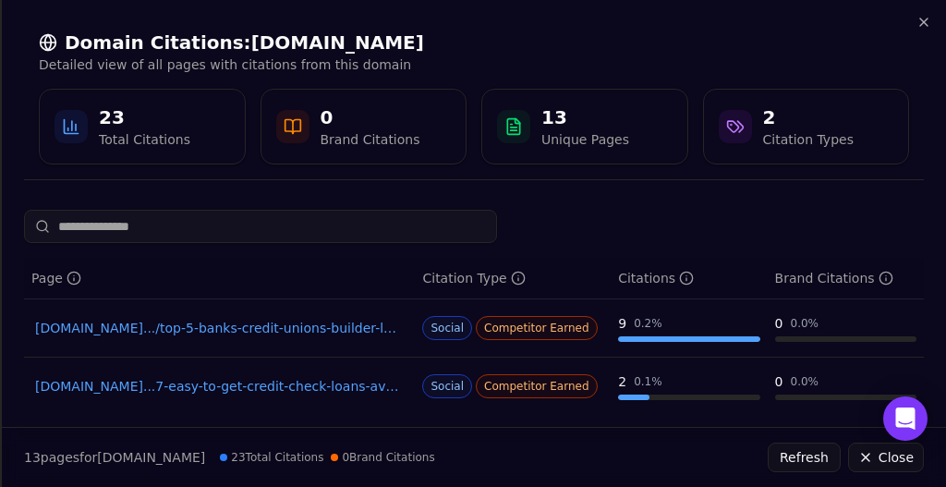
scroll to position [123, 0]
